Goal: Task Accomplishment & Management: Complete application form

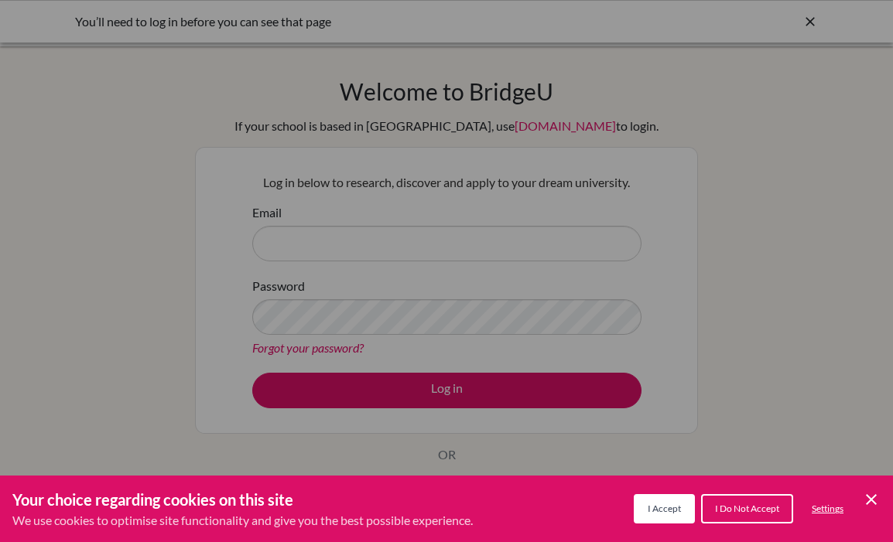
click at [666, 507] on span "I Accept" at bounding box center [663, 509] width 33 height 12
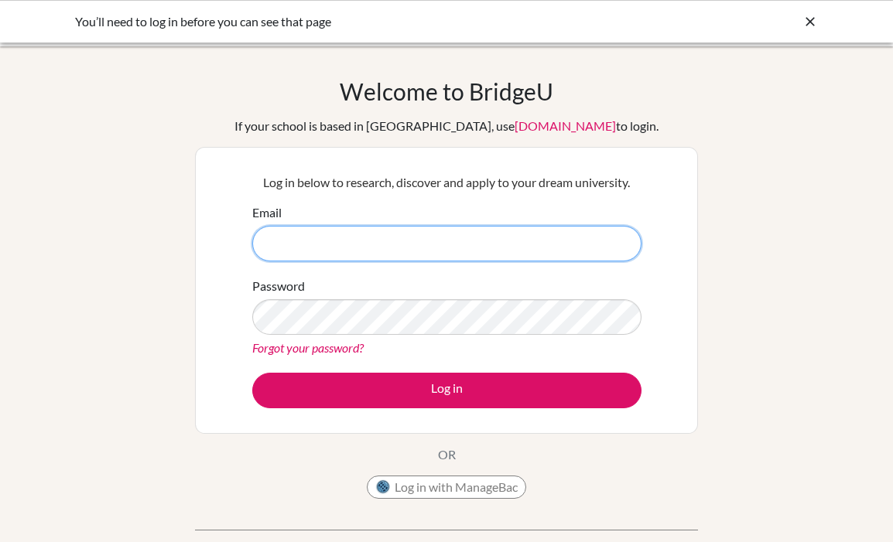
click at [342, 250] on input "Email" at bounding box center [446, 244] width 389 height 36
type input "tamika.jimbo@ritsib.org"
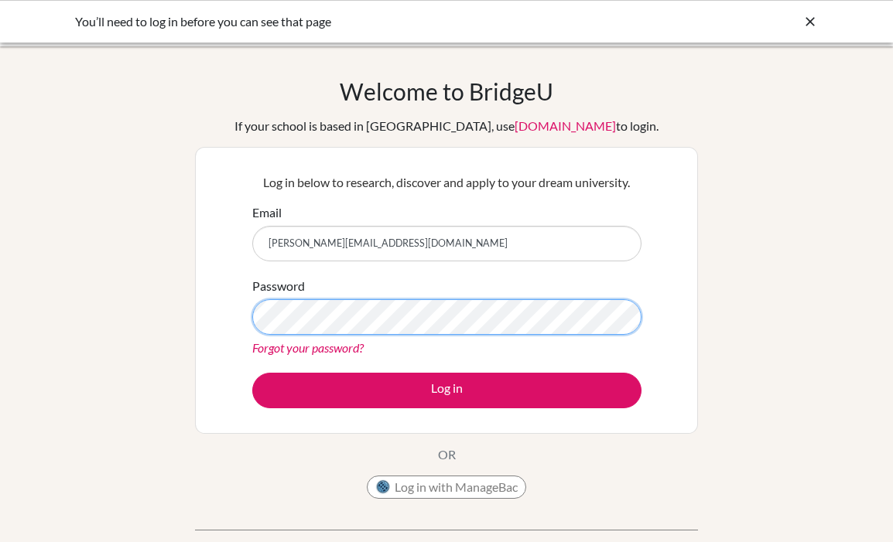
click at [252, 373] on button "Log in" at bounding box center [446, 391] width 389 height 36
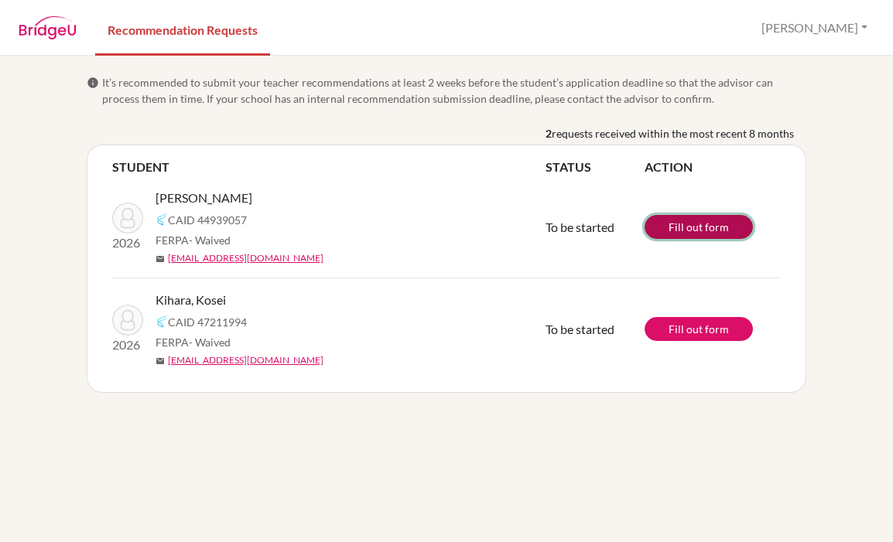
click at [682, 228] on link "Fill out form" at bounding box center [698, 227] width 108 height 24
